Goal: Task Accomplishment & Management: Manage account settings

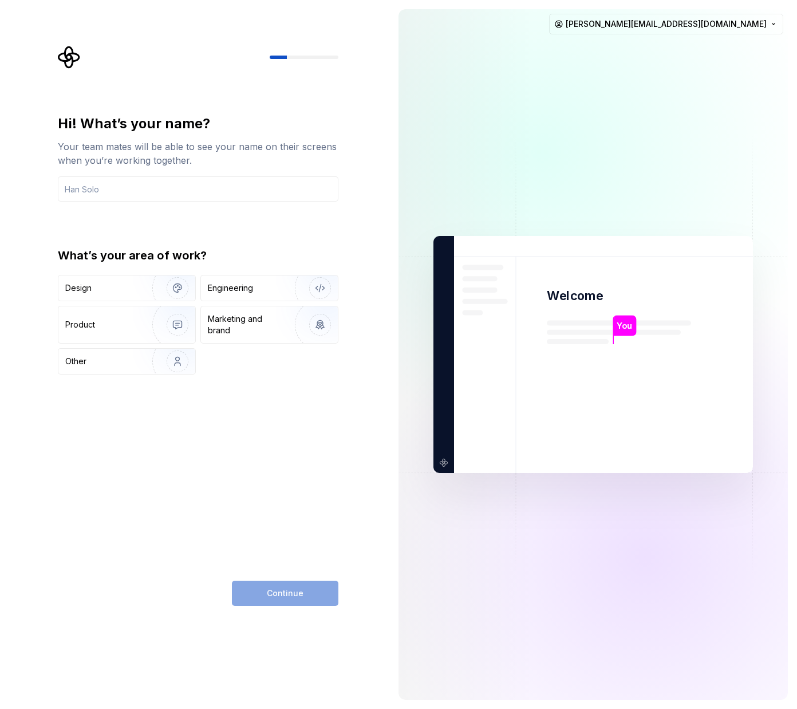
click at [285, 462] on div "Hi! What’s your name? Your team mates will be able to see your name on their sc…" at bounding box center [198, 359] width 281 height 491
click at [128, 191] on input "text" at bounding box center [198, 188] width 281 height 25
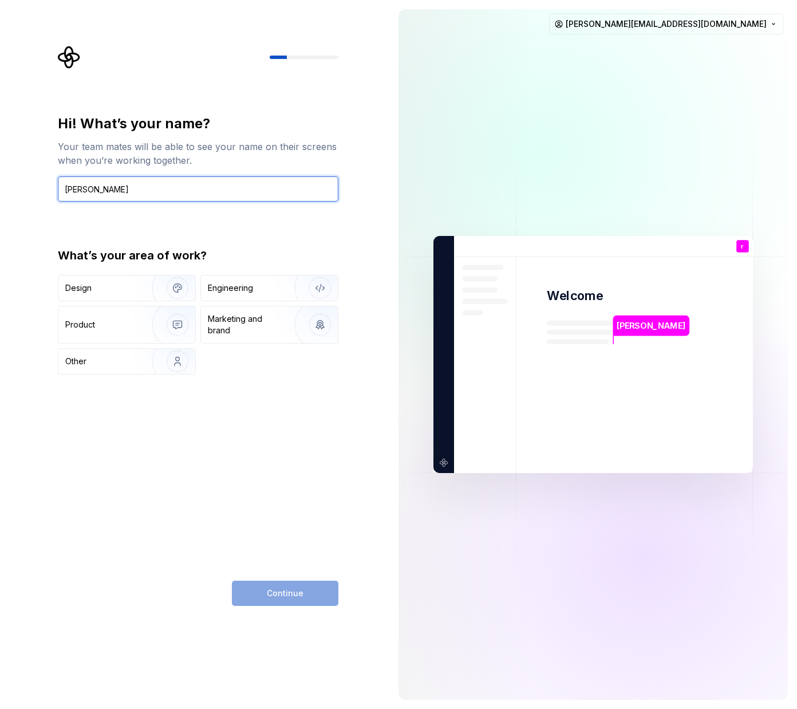
type input "[PERSON_NAME]"
click at [251, 457] on div "Hi! What’s your name? Your team mates will be able to see your name on their sc…" at bounding box center [198, 359] width 281 height 491
click at [249, 223] on div "Hi! What’s your name? Your team mates will be able to see your name on their sc…" at bounding box center [198, 244] width 281 height 260
click at [131, 333] on div "Product" at bounding box center [126, 324] width 137 height 37
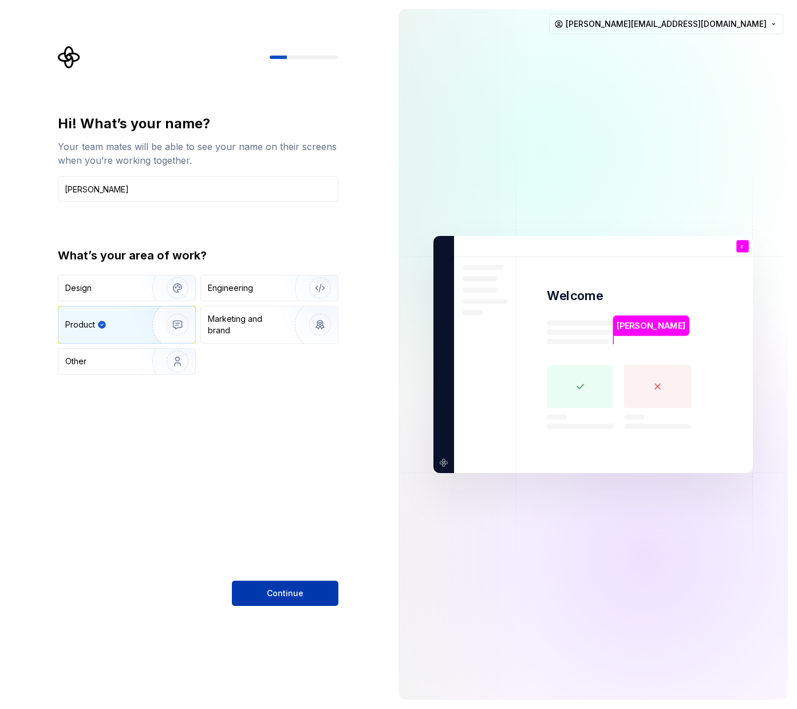
click at [288, 587] on button "Continue" at bounding box center [285, 592] width 106 height 25
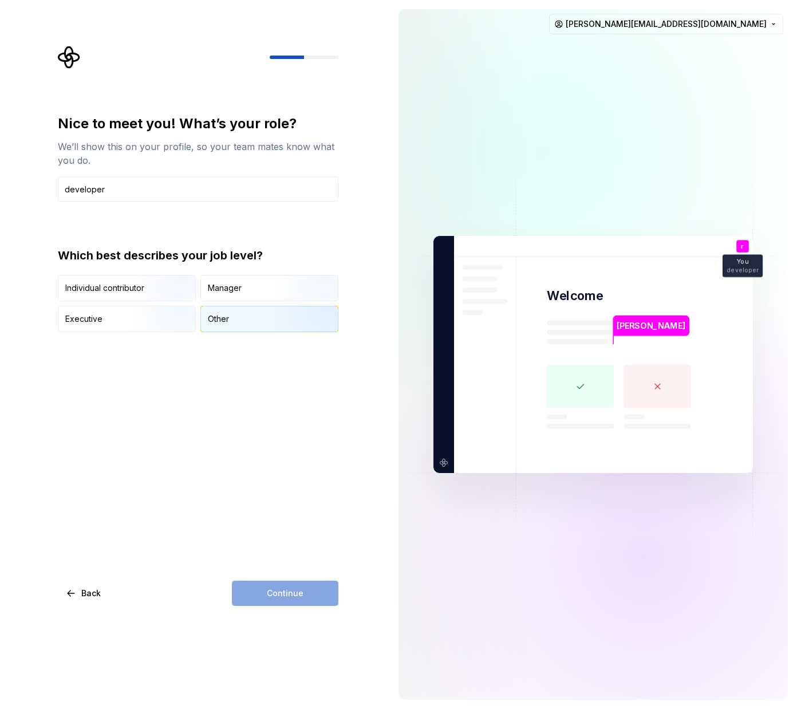
type input "developer"
click at [232, 325] on div "Other" at bounding box center [269, 318] width 137 height 25
click at [301, 592] on span "Continue" at bounding box center [285, 592] width 37 height 11
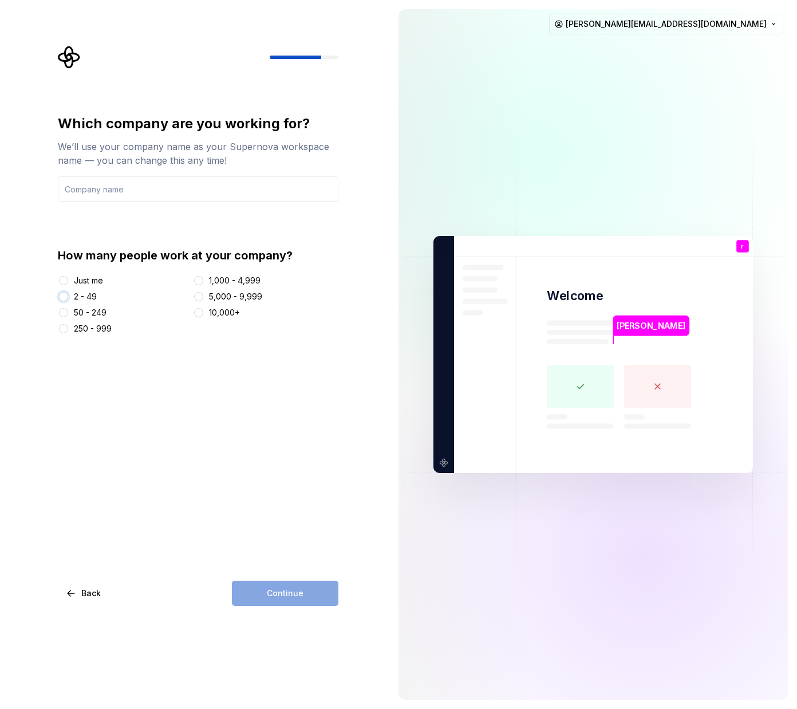
click at [65, 298] on button "2 - 49" at bounding box center [63, 296] width 9 height 9
click at [141, 186] on input "text" at bounding box center [198, 188] width 281 height 25
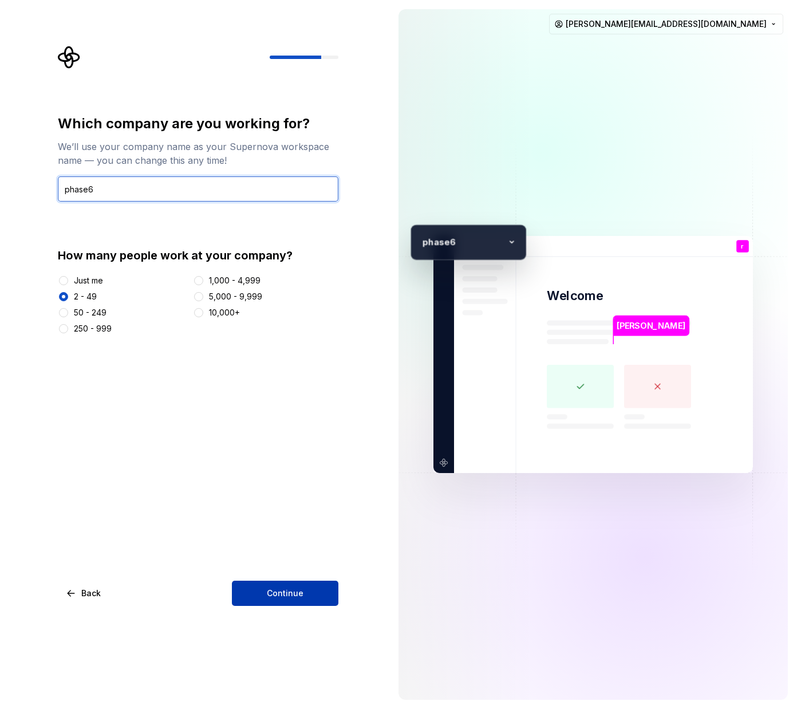
type input "phase6"
click at [296, 595] on span "Continue" at bounding box center [285, 592] width 37 height 11
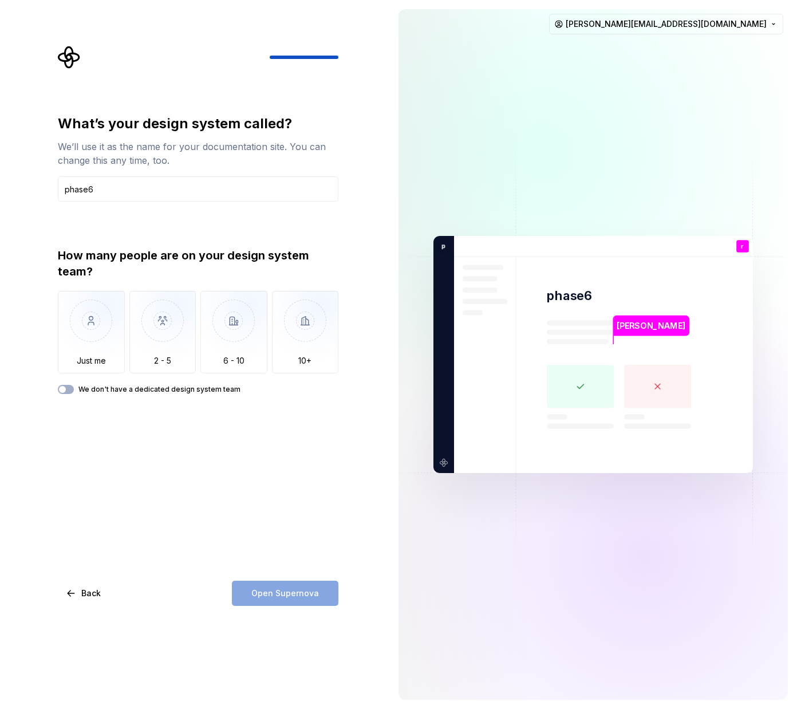
type input "phase6"
click at [242, 514] on div "What’s your design system called? We’ll use it as the name for your documentati…" at bounding box center [198, 359] width 281 height 491
click at [230, 346] on img "button" at bounding box center [233, 329] width 67 height 77
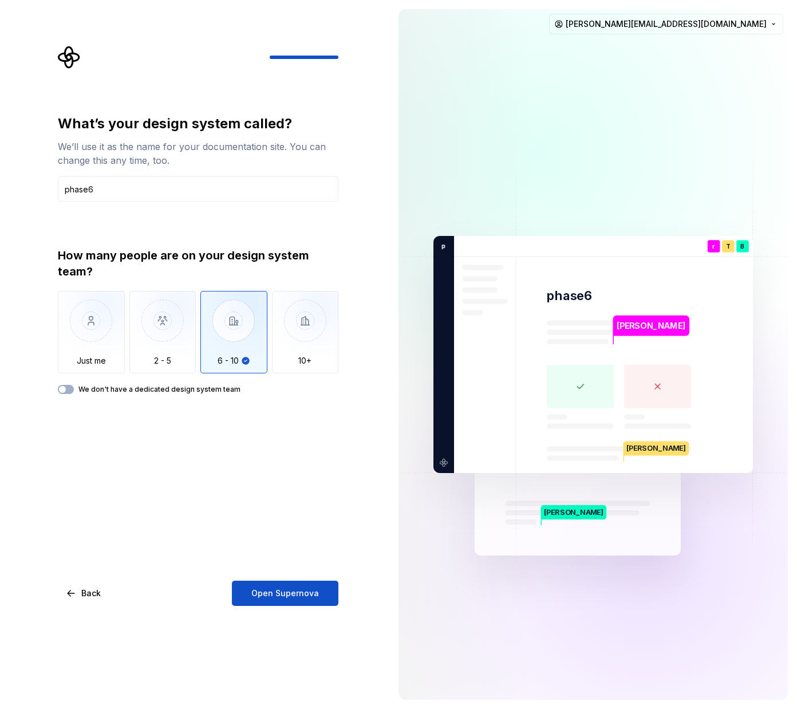
click at [303, 607] on div "What’s your design system called? We’ll use it as the name for your documentati…" at bounding box center [194, 354] width 389 height 709
click at [305, 593] on span "Open Supernova" at bounding box center [285, 592] width 68 height 11
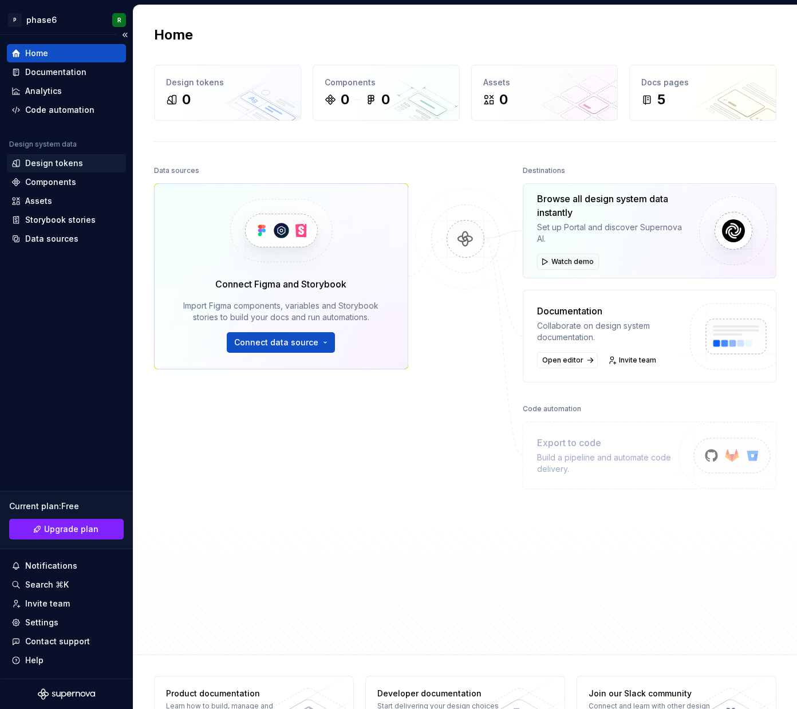
click at [60, 168] on div "Design tokens" at bounding box center [54, 162] width 58 height 11
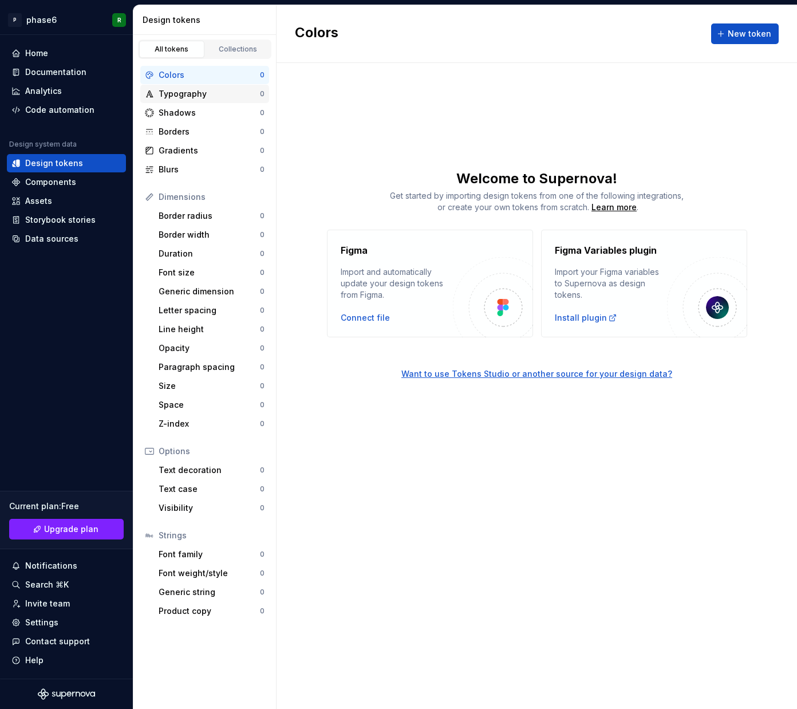
click at [200, 98] on div "Typography" at bounding box center [209, 93] width 101 height 11
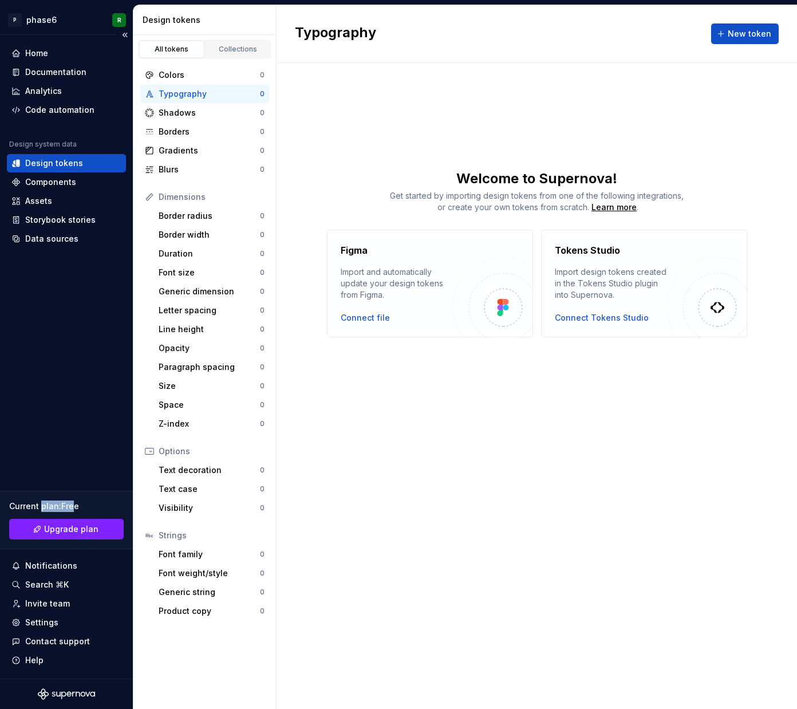
drag, startPoint x: 72, startPoint y: 505, endPoint x: 41, endPoint y: 505, distance: 30.9
click at [41, 505] on div "Current plan : Free" at bounding box center [66, 505] width 114 height 11
click at [40, 17] on html "P phase6 R Home Documentation Analytics Code automation Design system data Desi…" at bounding box center [398, 354] width 797 height 709
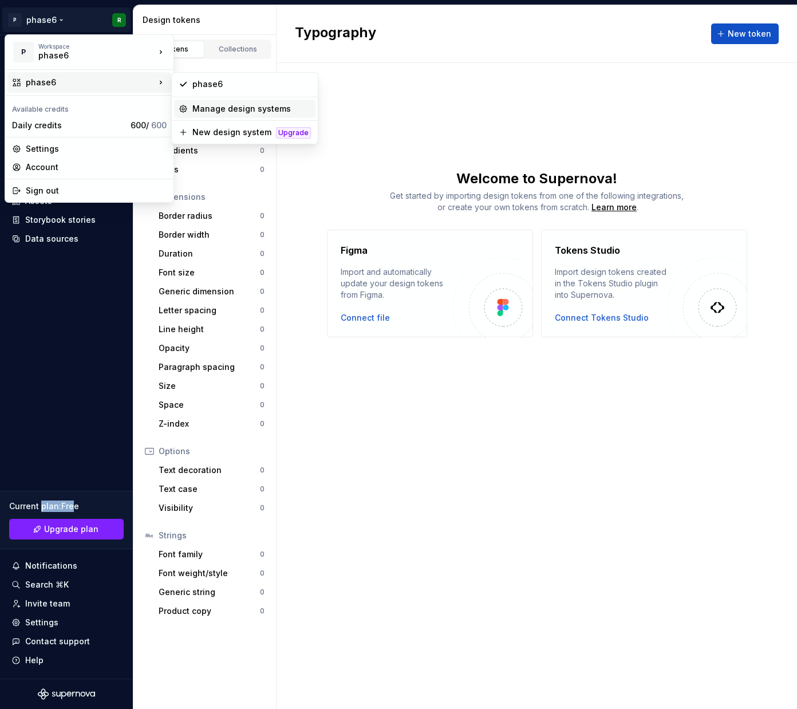
click at [257, 113] on div "Manage design systems" at bounding box center [251, 108] width 119 height 11
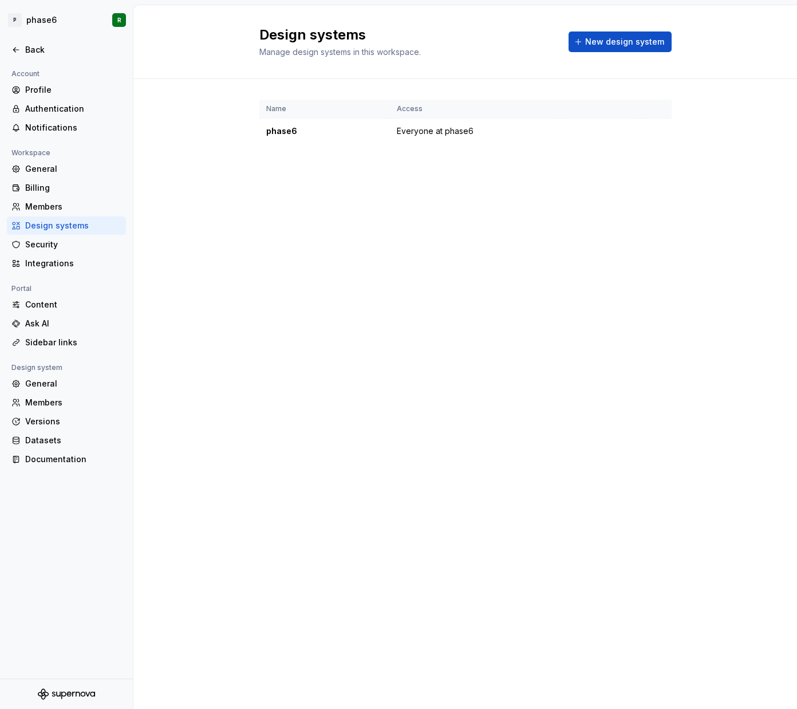
click at [252, 340] on div "Design systems Manage design systems in this workspace. New design system Name …" at bounding box center [464, 357] width 663 height 704
click at [270, 291] on div "Design systems Manage design systems in this workspace. New design system Name …" at bounding box center [464, 357] width 663 height 704
drag, startPoint x: 261, startPoint y: 297, endPoint x: 261, endPoint y: 256, distance: 40.1
click at [261, 297] on div "Design systems Manage design systems in this workspace. New design system Name …" at bounding box center [464, 357] width 663 height 704
click at [261, 256] on div "Design systems Manage design systems in this workspace. New design system Name …" at bounding box center [464, 357] width 663 height 704
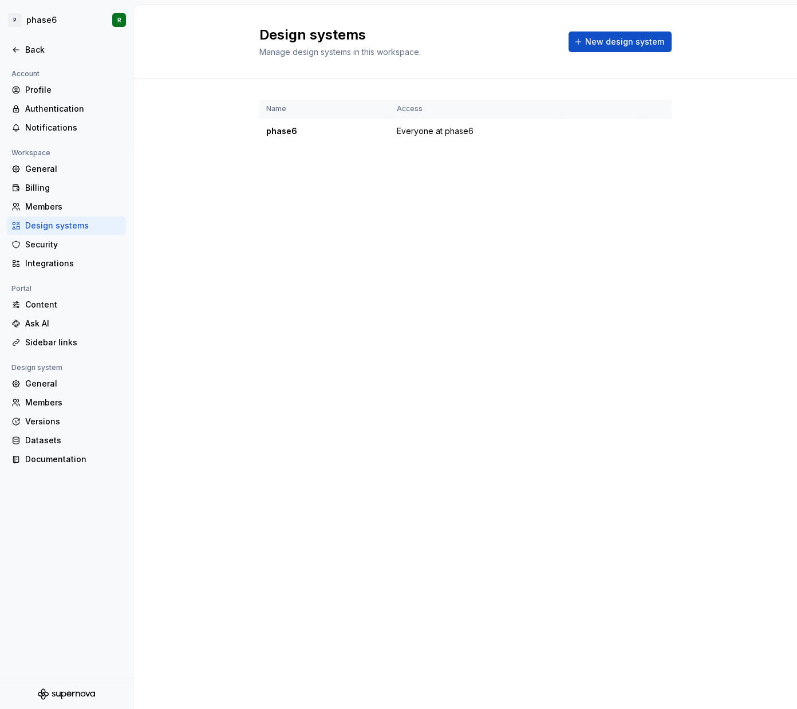
click at [261, 256] on div "Design systems Manage design systems in this workspace. New design system Name …" at bounding box center [464, 357] width 663 height 704
click at [293, 199] on div "Design systems Manage design systems in this workspace. New design system Name …" at bounding box center [464, 357] width 663 height 704
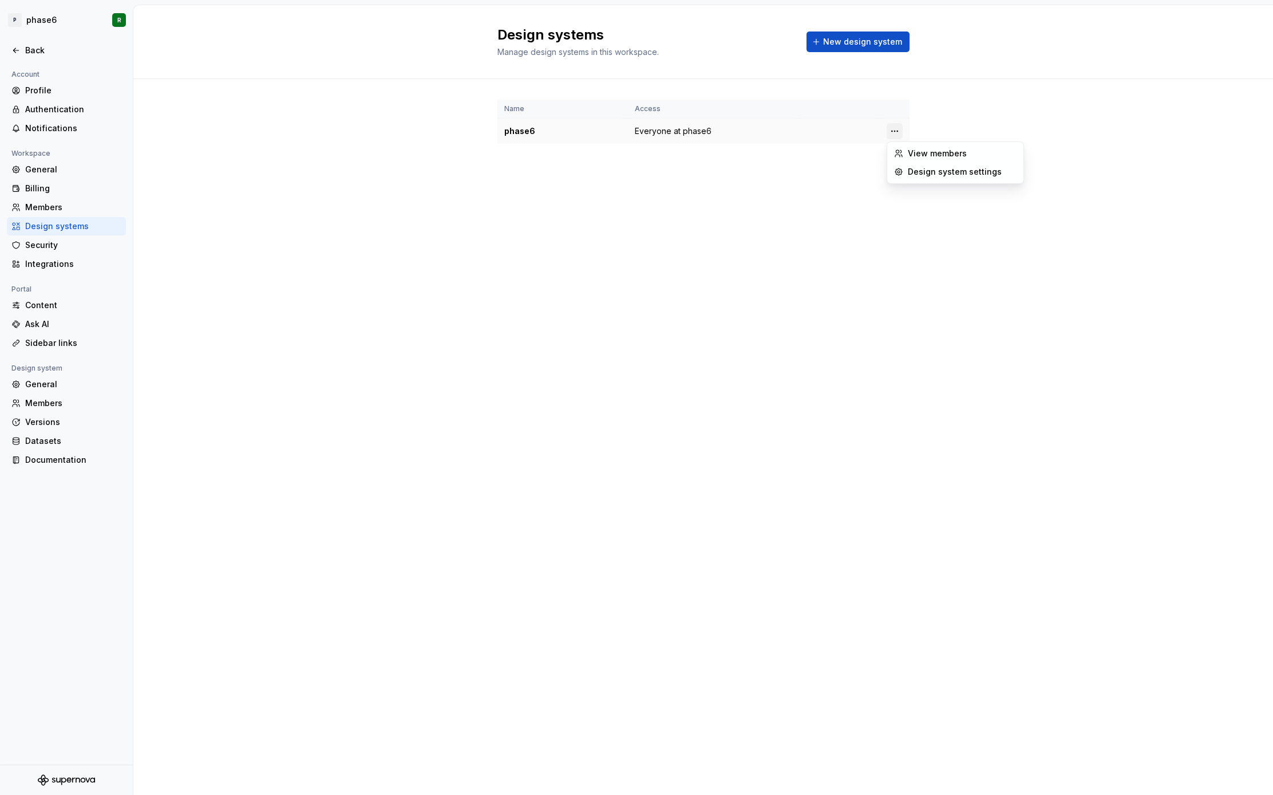
click at [796, 136] on html "P phase6 R Back Account Profile Authentication Notifications Workspace General …" at bounding box center [636, 397] width 1273 height 795
click at [796, 152] on div "View members" at bounding box center [962, 153] width 109 height 11
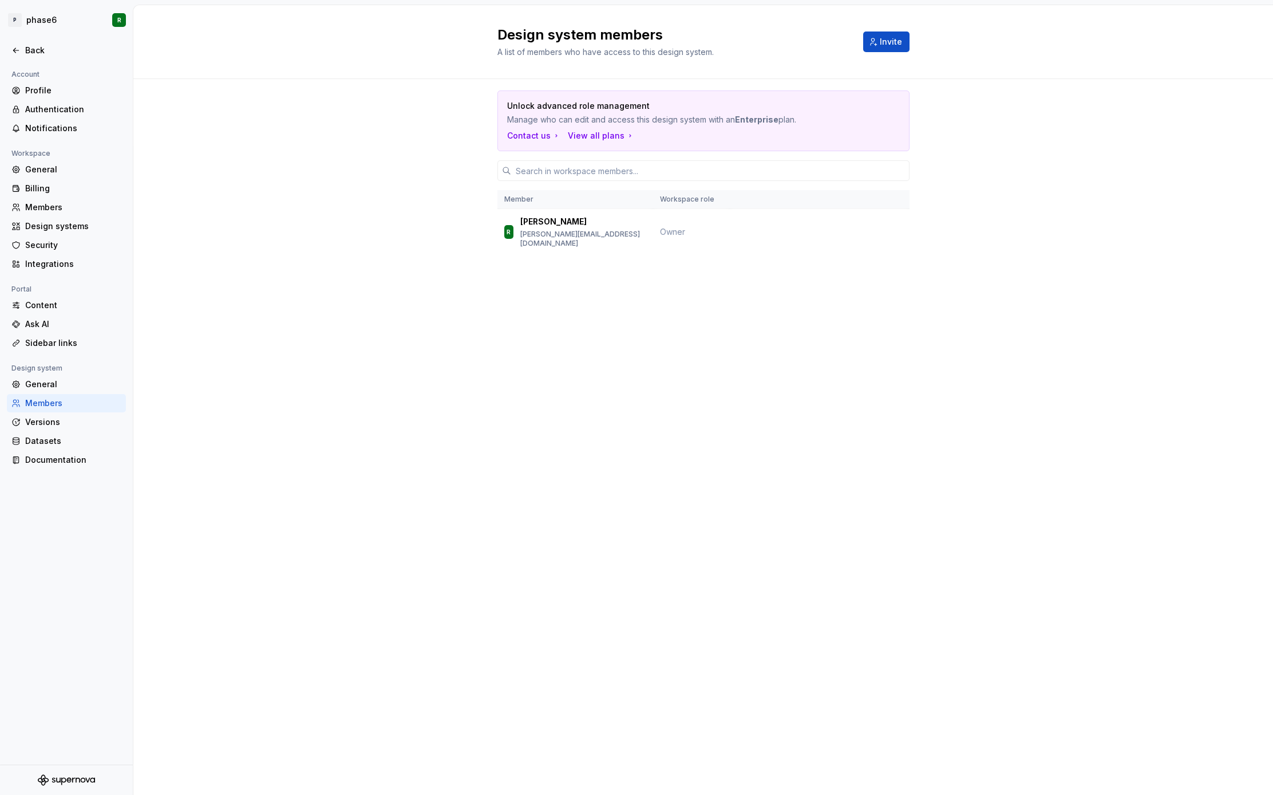
click at [317, 314] on div "Design system members A list of members who have access to this design system. …" at bounding box center [703, 399] width 1140 height 789
click at [318, 258] on div "Unlock advanced role management Manage who can edit and access this design syst…" at bounding box center [703, 188] width 1140 height 219
drag, startPoint x: 418, startPoint y: 532, endPoint x: 504, endPoint y: 508, distance: 89.3
click at [418, 532] on div "Design system members A list of members who have access to this design system. …" at bounding box center [703, 399] width 1140 height 789
click at [515, 501] on div "Design system members A list of members who have access to this design system. …" at bounding box center [703, 399] width 1140 height 789
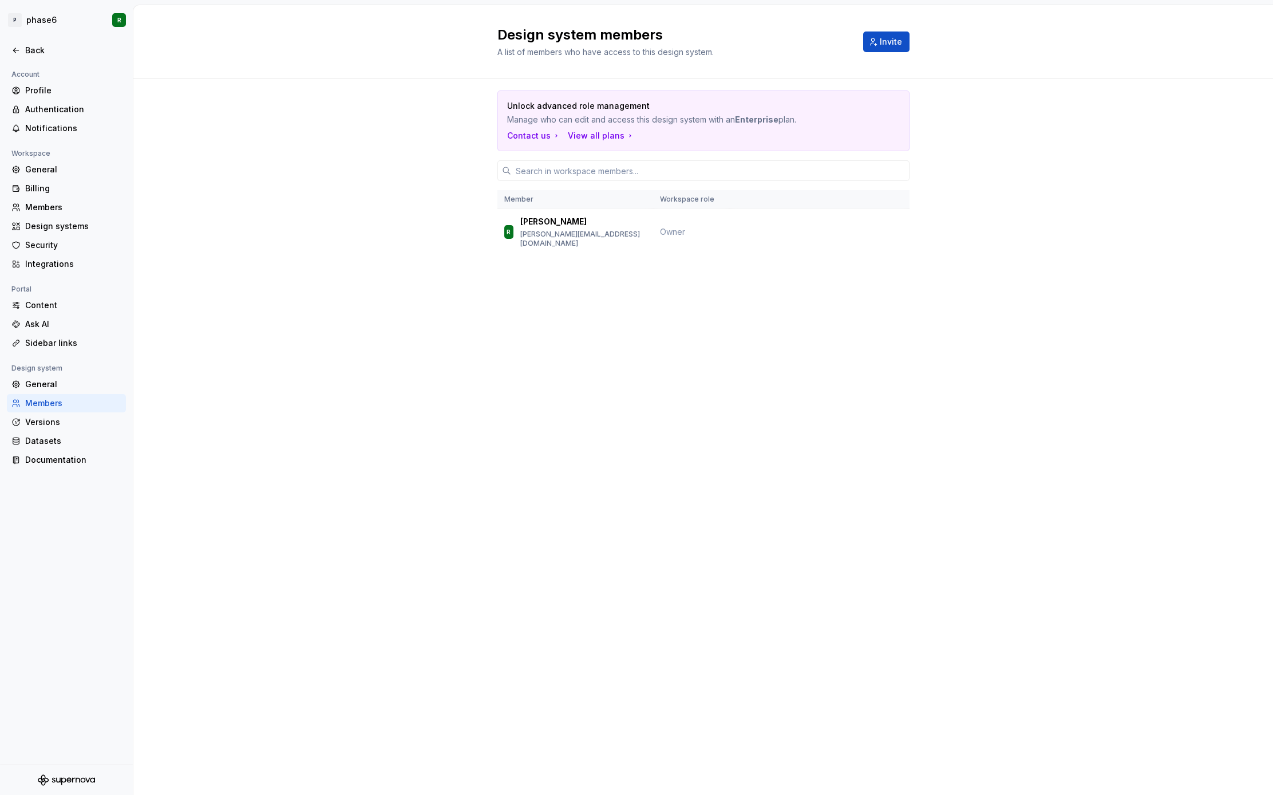
click at [295, 450] on div "Design system members A list of members who have access to this design system. …" at bounding box center [703, 399] width 1140 height 789
click at [347, 450] on div "Design system members A list of members who have access to this design system. …" at bounding box center [703, 399] width 1140 height 789
click at [316, 480] on div "Design system members A list of members who have access to this design system. …" at bounding box center [703, 399] width 1140 height 789
click at [274, 480] on div "Design system members A list of members who have access to this design system. …" at bounding box center [703, 399] width 1140 height 789
click at [326, 448] on div "Design system members A list of members who have access to this design system. …" at bounding box center [703, 399] width 1140 height 789
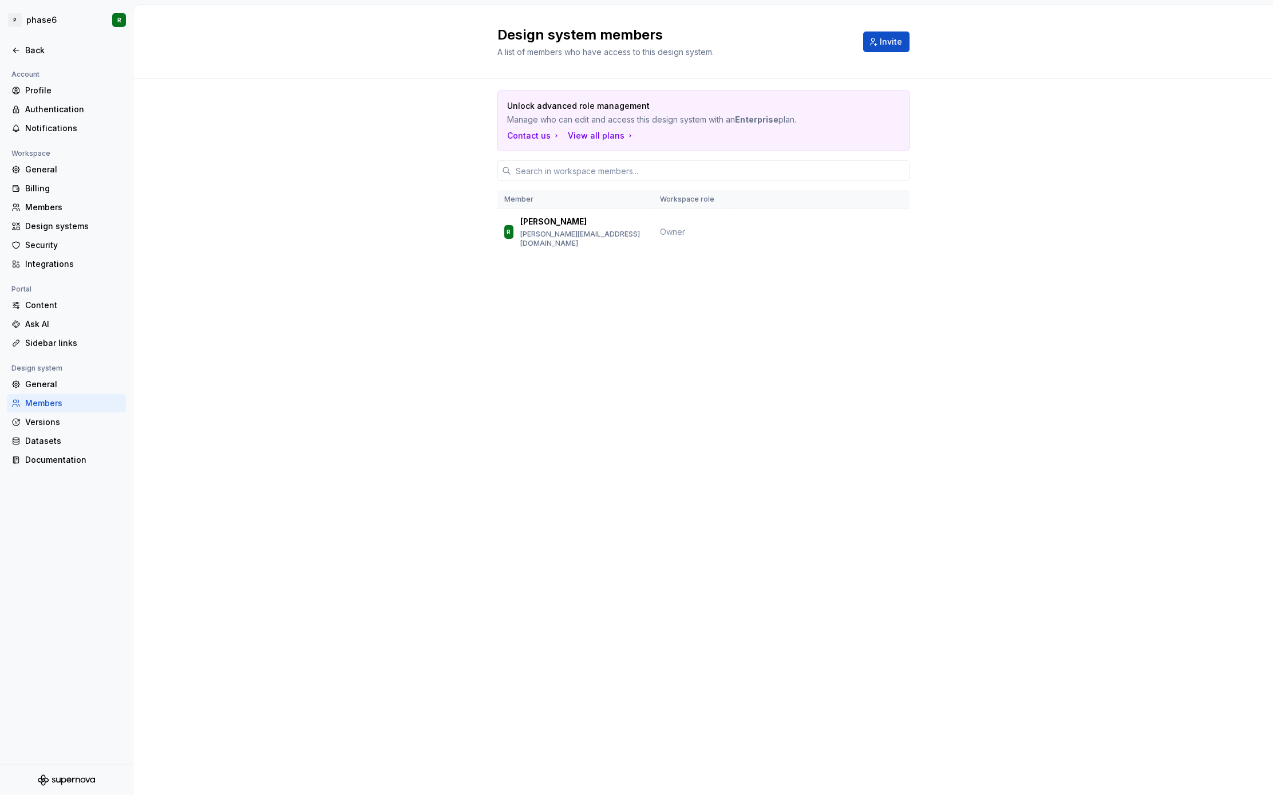
click at [268, 418] on div "Design system members A list of members who have access to this design system. …" at bounding box center [703, 399] width 1140 height 789
